Goal: Information Seeking & Learning: Understand process/instructions

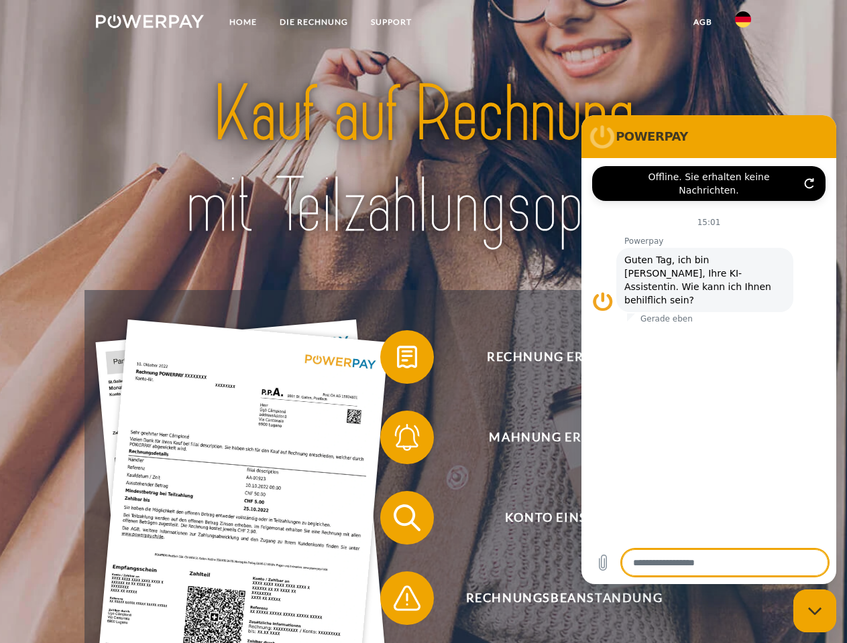
click at [149, 23] on img at bounding box center [150, 21] width 108 height 13
click at [743, 23] on img at bounding box center [743, 19] width 16 height 16
click at [702, 22] on link "agb" at bounding box center [703, 22] width 42 height 24
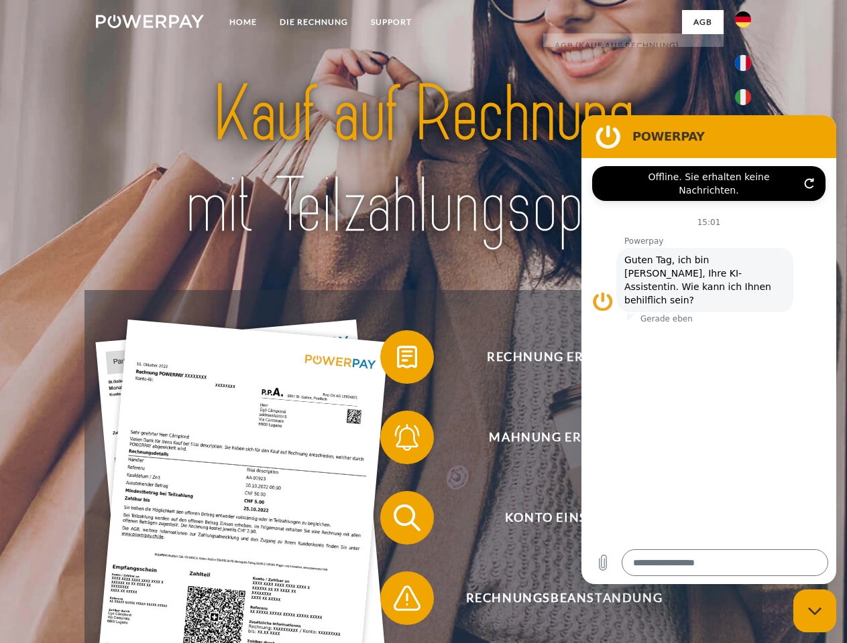
click at [397, 360] on span at bounding box center [386, 357] width 67 height 67
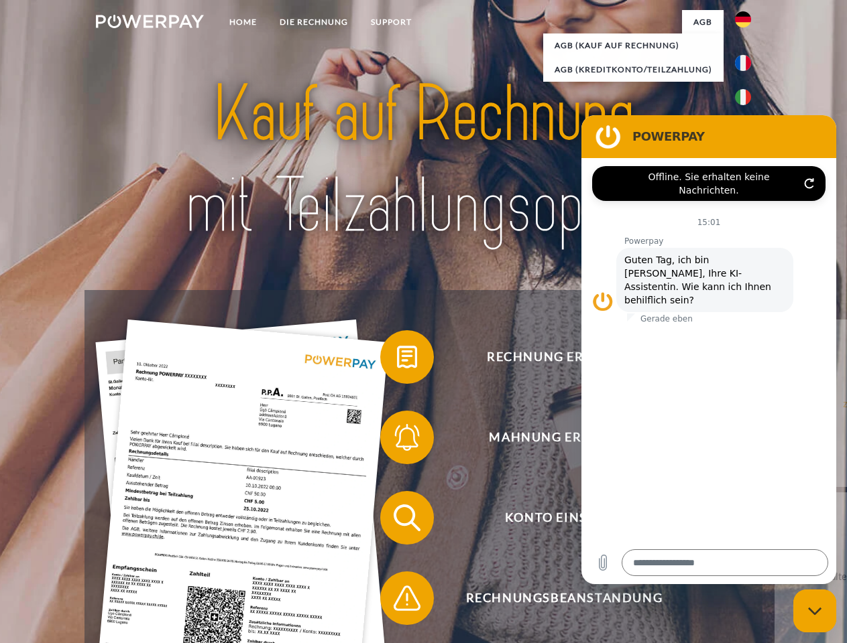
click at [397, 440] on span at bounding box center [386, 437] width 67 height 67
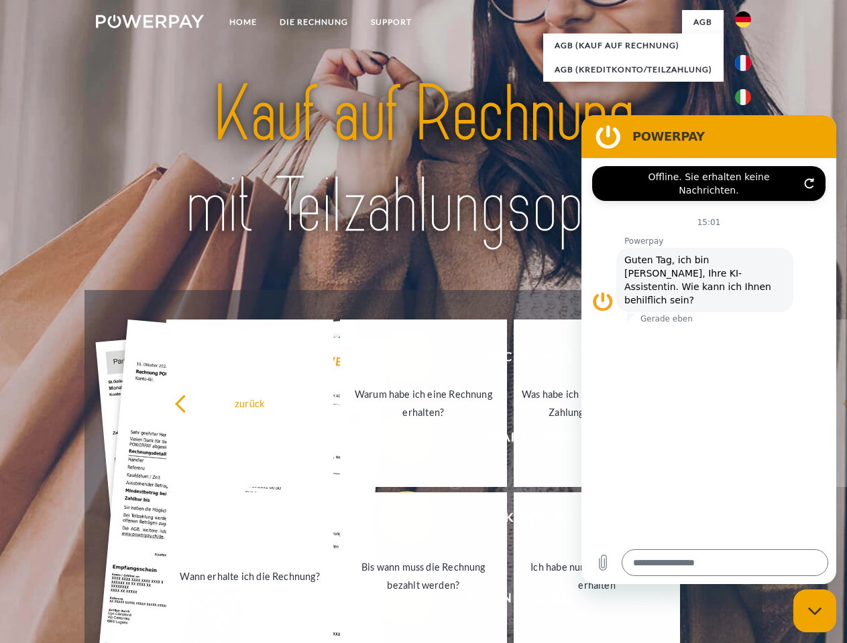
click at [397, 521] on link "Bis wann muss die Rechnung bezahlt werden?" at bounding box center [423, 577] width 167 height 168
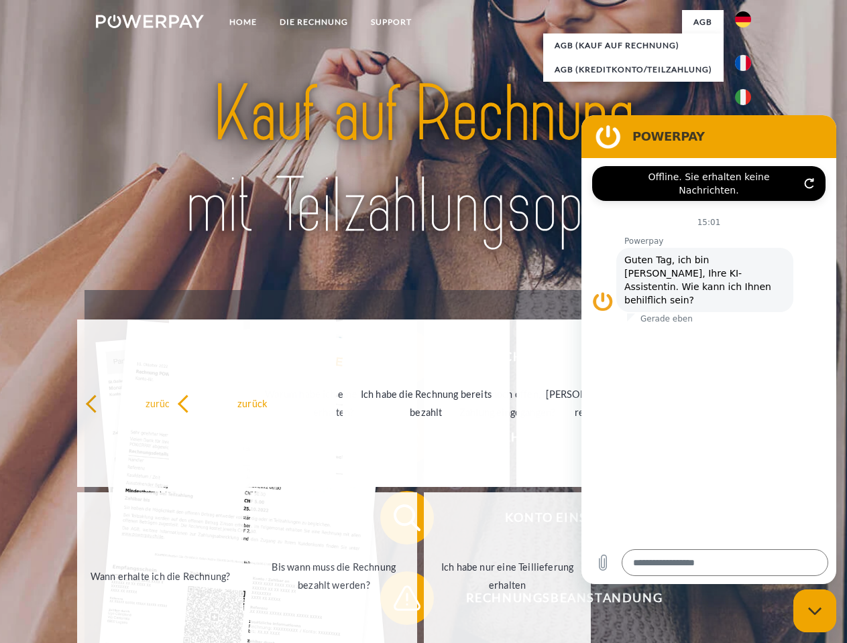
click at [397, 601] on span at bounding box center [386, 598] width 67 height 67
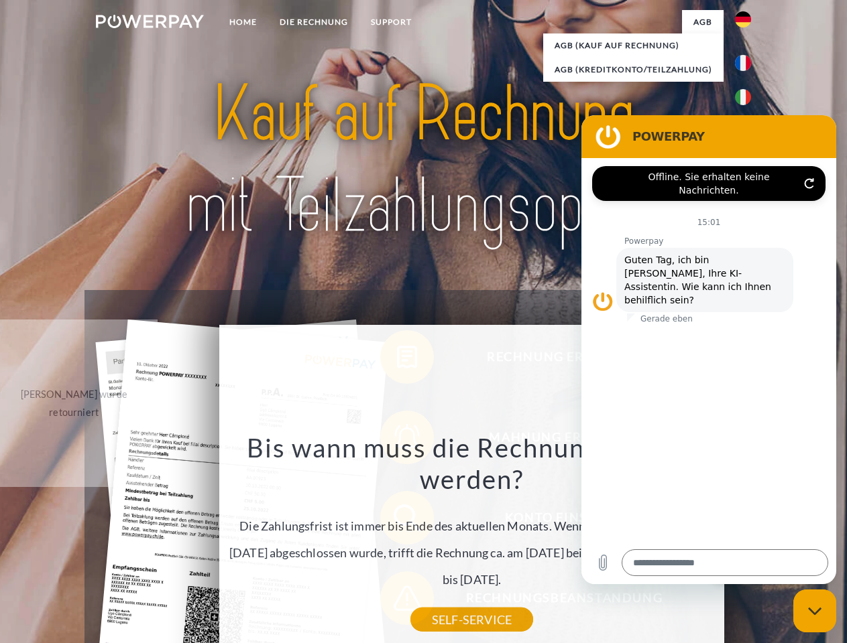
click at [814, 611] on icon "Messaging-Fenster schließen" at bounding box center [815, 611] width 14 height 9
type textarea "*"
